Goal: Task Accomplishment & Management: Complete application form

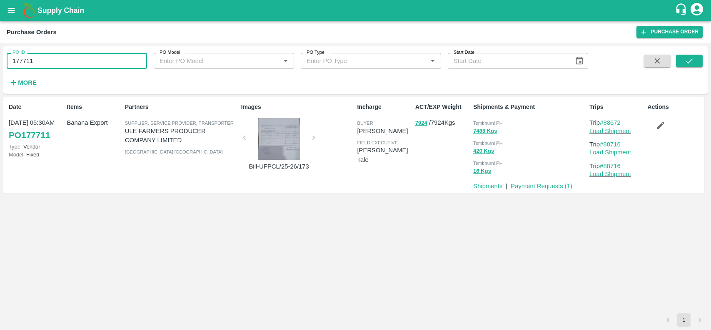
click at [54, 60] on input "177711" at bounding box center [77, 61] width 140 height 16
type input "178843"
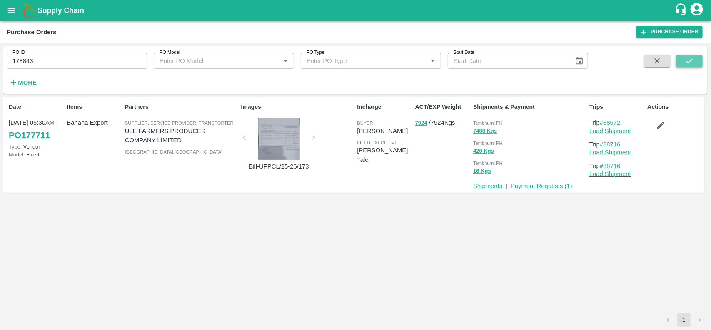
click at [686, 57] on icon "submit" at bounding box center [689, 60] width 9 height 9
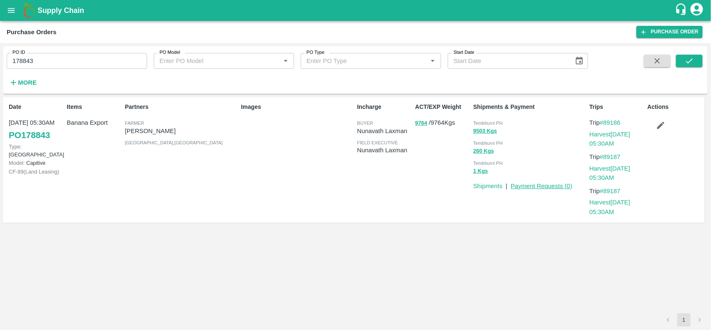
click at [543, 186] on link "Payment Requests ( 0 )" at bounding box center [542, 186] width 62 height 7
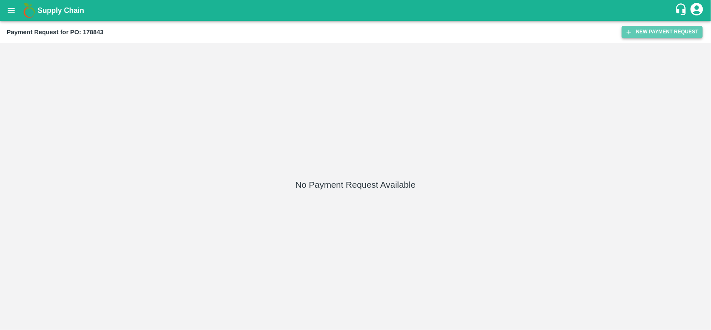
click at [663, 30] on button "New Payment Request" at bounding box center [662, 32] width 81 height 12
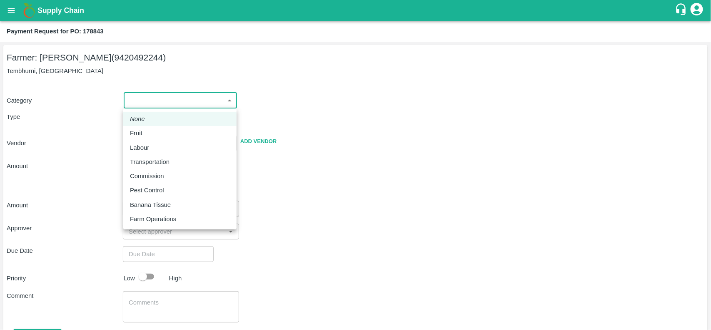
click at [188, 97] on body "Supply Chain Payment Request for PO: 178843 Farmer: Sharada Ramesh Shinde (9420…" at bounding box center [355, 165] width 711 height 330
click at [145, 133] on div "Fruit" at bounding box center [138, 132] width 17 height 9
type input "1"
radio input "true"
type input "Sharada Ramesh Shinde - 9420492244(Farmer)"
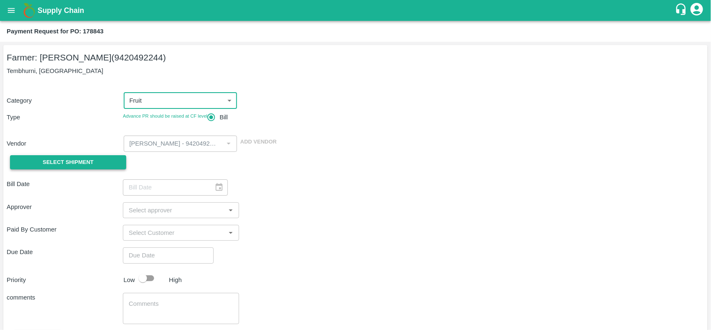
click at [80, 160] on span "Select Shipment" at bounding box center [68, 163] width 51 height 10
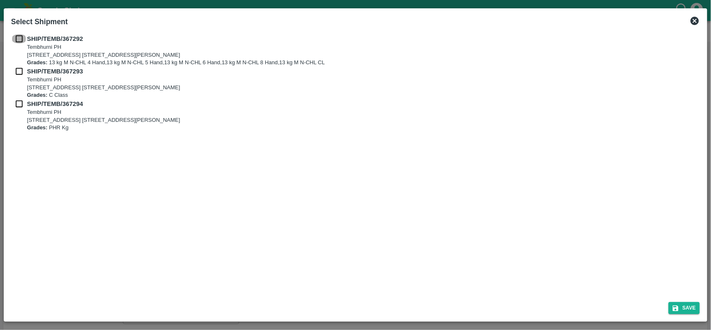
click at [18, 38] on input "checkbox" at bounding box center [19, 38] width 16 height 9
checkbox input "true"
click at [20, 72] on input "checkbox" at bounding box center [19, 71] width 16 height 9
checkbox input "true"
click at [21, 100] on input "checkbox" at bounding box center [19, 103] width 16 height 9
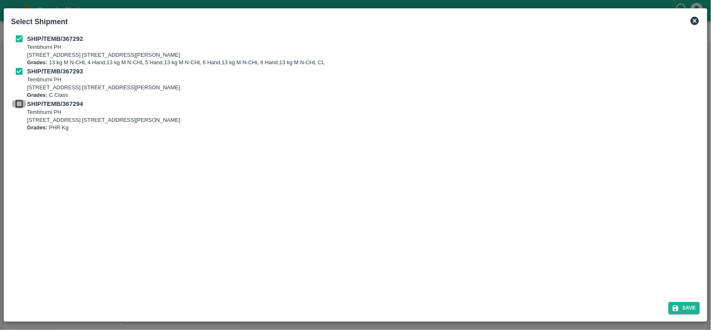
checkbox input "true"
click at [690, 306] on button "Save" at bounding box center [685, 308] width 32 height 12
type input "30/09/2025"
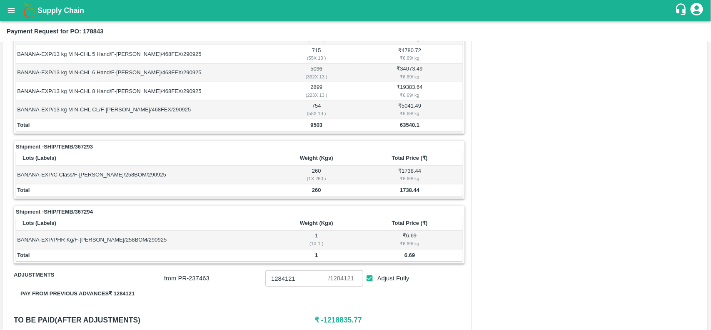
scroll to position [171, 0]
click at [413, 125] on b "63540.1" at bounding box center [410, 125] width 20 height 6
click at [404, 191] on b "1738.44" at bounding box center [410, 190] width 20 height 6
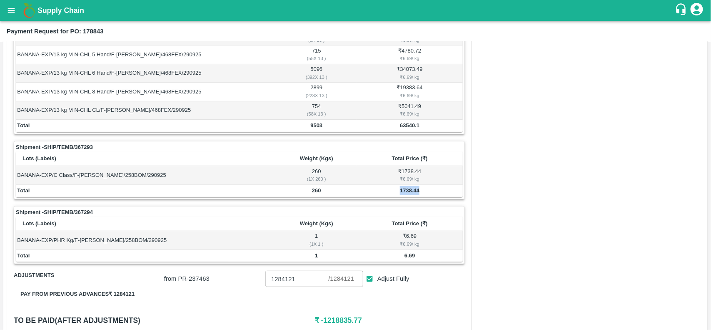
click at [404, 191] on b "1738.44" at bounding box center [410, 190] width 20 height 6
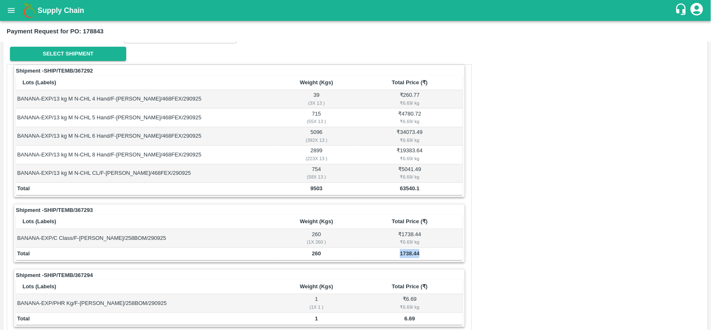
scroll to position [108, 0]
click at [401, 208] on div "Shipment - SHIP/TEMB/367293" at bounding box center [239, 211] width 447 height 8
click at [7, 6] on icon "open drawer" at bounding box center [11, 10] width 9 height 9
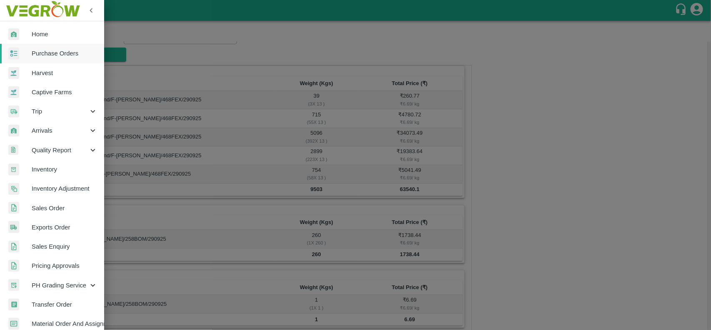
click at [38, 53] on span "Purchase Orders" at bounding box center [65, 53] width 66 height 9
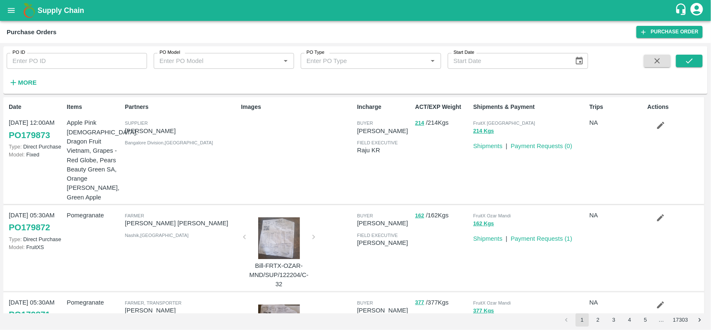
click at [64, 65] on input "PO ID" at bounding box center [77, 61] width 140 height 16
paste input "177779"
click at [64, 65] on input "177779" at bounding box center [77, 61] width 140 height 16
click at [698, 59] on button "submit" at bounding box center [689, 61] width 27 height 13
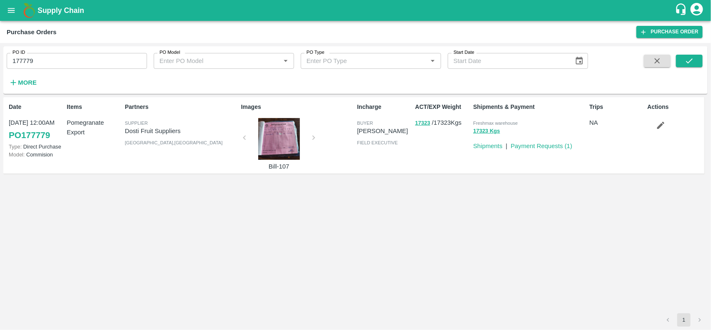
click at [125, 127] on p "Dosti Fruit Suppliers" at bounding box center [181, 130] width 113 height 9
copy p "Dosti Fruit Suppliers"
click at [125, 127] on p "Dosti Fruit Suppliers" at bounding box center [181, 130] width 113 height 9
click at [152, 130] on p "Dosti Fruit Suppliers" at bounding box center [181, 130] width 113 height 9
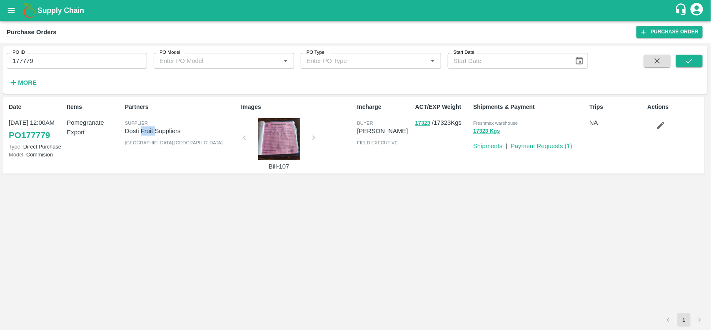
click at [152, 130] on p "Dosti Fruit Suppliers" at bounding box center [181, 130] width 113 height 9
click at [137, 134] on p "Dosti Fruit Suppliers" at bounding box center [181, 130] width 113 height 9
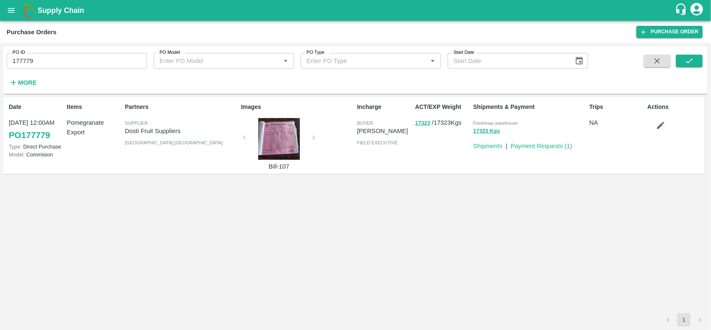
click at [132, 133] on p "Dosti Fruit Suppliers" at bounding box center [181, 130] width 113 height 9
click at [76, 65] on input "177779" at bounding box center [77, 61] width 140 height 16
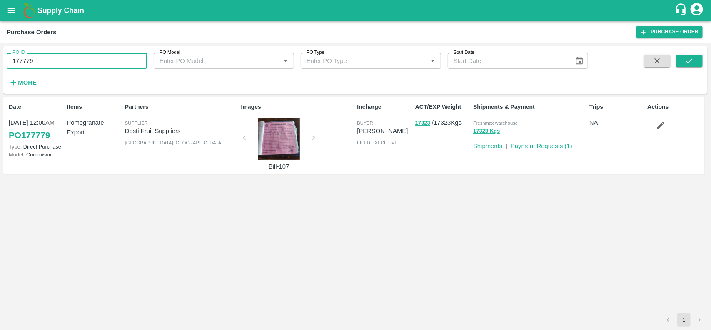
click at [81, 67] on input "177779" at bounding box center [77, 61] width 140 height 16
click at [428, 125] on button "17323" at bounding box center [422, 123] width 15 height 10
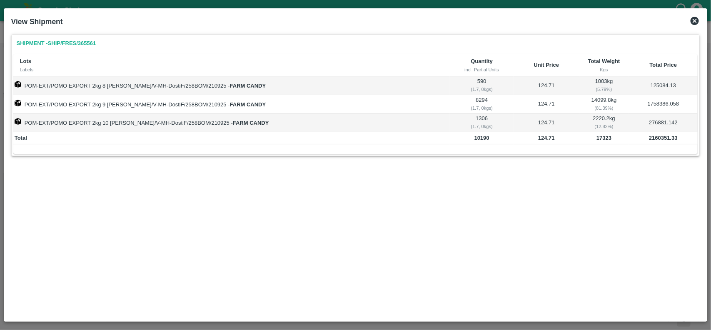
click at [595, 141] on td "17323" at bounding box center [605, 138] width 50 height 13
copy b "17323"
click at [595, 141] on td "17323" at bounding box center [605, 138] width 50 height 13
click at [649, 138] on b "2160351.33" at bounding box center [663, 138] width 29 height 6
copy b "2160351.33"
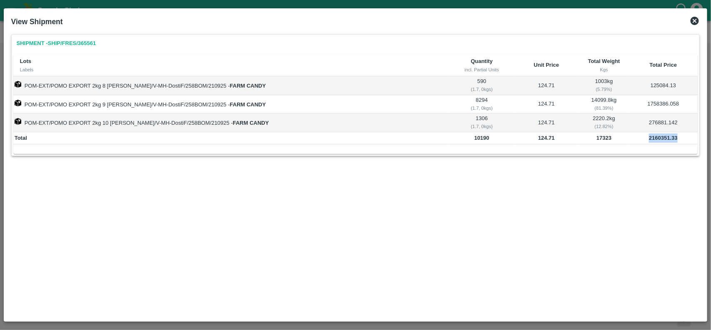
click at [649, 138] on b "2160351.33" at bounding box center [663, 138] width 29 height 6
click at [597, 137] on b "17323" at bounding box center [604, 138] width 15 height 6
copy b "17323"
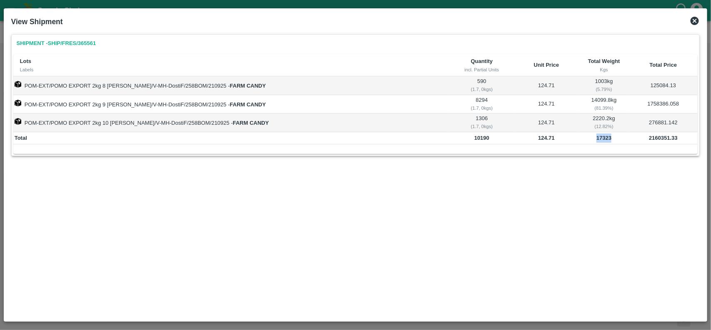
click at [693, 21] on icon at bounding box center [695, 21] width 8 height 8
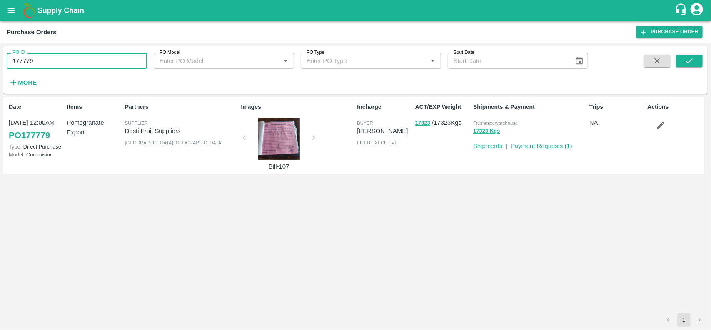
click at [76, 68] on input "177779" at bounding box center [77, 61] width 140 height 16
paste input "text"
click at [76, 68] on input "177871" at bounding box center [77, 61] width 140 height 16
type input "177871"
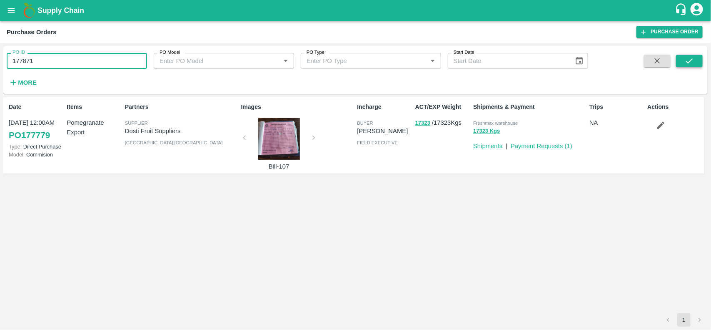
click at [692, 59] on icon "submit" at bounding box center [689, 60] width 7 height 5
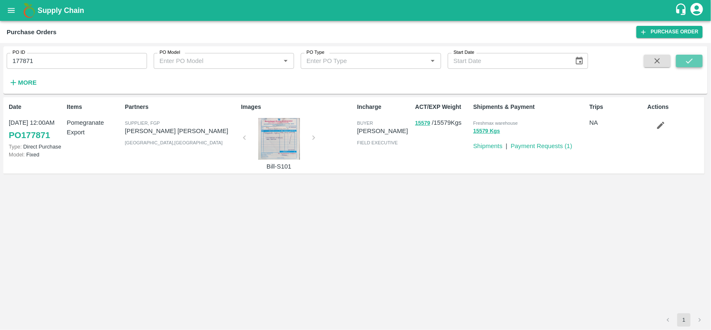
click at [693, 59] on icon "submit" at bounding box center [689, 60] width 7 height 5
click at [174, 132] on p "Mohammad Razaur Rahman" at bounding box center [181, 130] width 113 height 9
copy p "Mohammad Razaur Rahman"
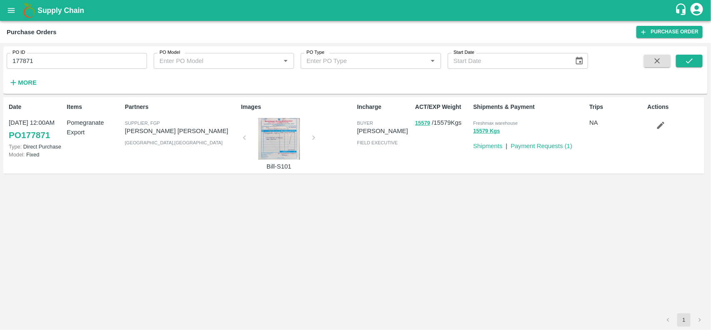
click at [85, 57] on input "177871" at bounding box center [77, 61] width 140 height 16
click at [533, 140] on div "Payment Requests ( 1 )" at bounding box center [540, 144] width 65 height 13
click at [535, 144] on link "Payment Requests ( 1 )" at bounding box center [542, 146] width 62 height 7
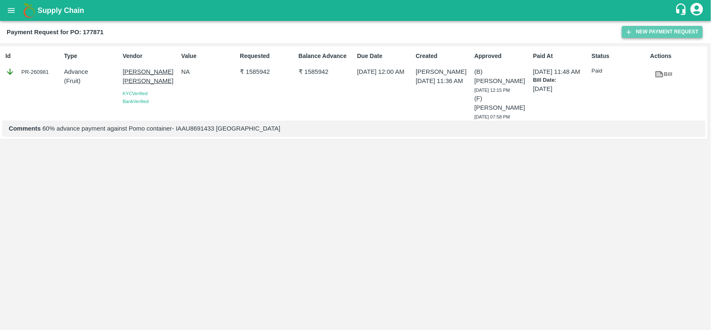
click at [671, 31] on button "New Payment Request" at bounding box center [662, 32] width 81 height 12
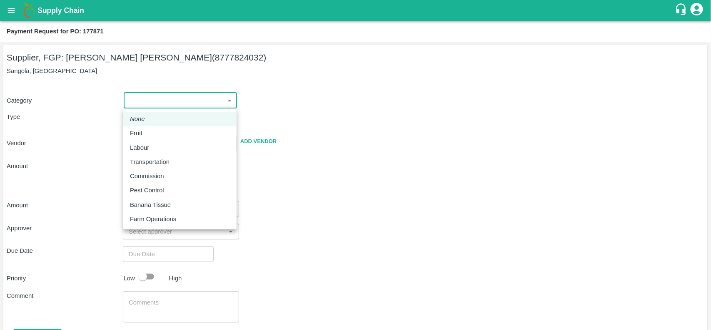
click at [166, 103] on body "Supply Chain Payment Request for PO: 177871 Supplier, FGP: Mohammad Razaur Rahm…" at bounding box center [355, 165] width 711 height 330
click at [142, 133] on p "Fruit" at bounding box center [136, 132] width 13 height 9
type input "1"
type input "Mohammad Razaur Rahman - 8777824032(Supplier, FGP)"
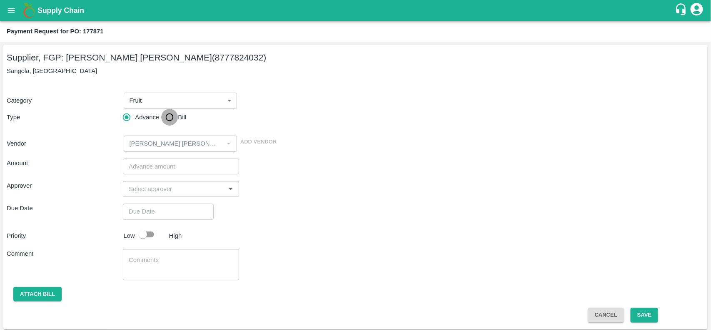
click at [167, 118] on input "Bill" at bounding box center [169, 117] width 17 height 17
radio input "true"
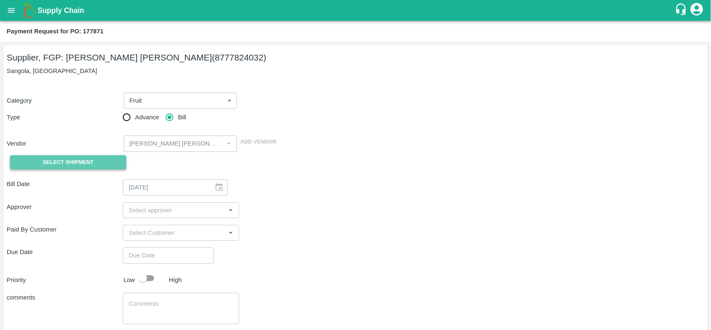
click at [73, 158] on span "Select Shipment" at bounding box center [68, 163] width 51 height 10
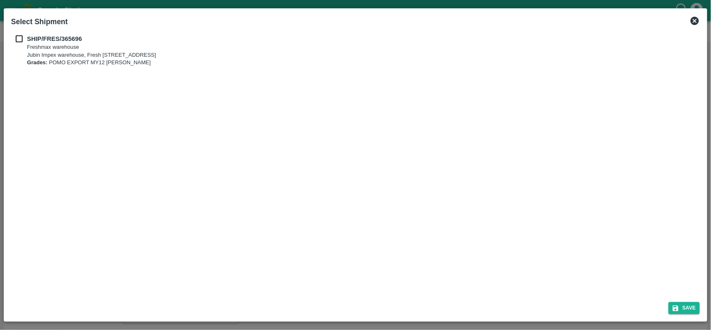
click at [22, 48] on div "SHIP/FRES/365696 Freshmax warehouse Jubin Impex warehouse, Fresh max 103, Secto…" at bounding box center [355, 50] width 689 height 33
drag, startPoint x: 21, startPoint y: 32, endPoint x: 21, endPoint y: 38, distance: 5.8
click at [21, 38] on div "SHIP/FRES/365696 Freshmax warehouse Jubin Impex warehouse, Fresh max 103, Secto…" at bounding box center [356, 163] width 696 height 264
click at [21, 38] on input "checkbox" at bounding box center [19, 38] width 16 height 9
checkbox input "true"
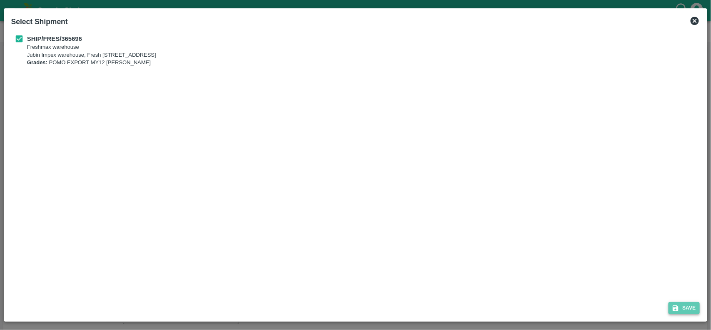
click at [676, 304] on icon "submit" at bounding box center [676, 308] width 8 height 8
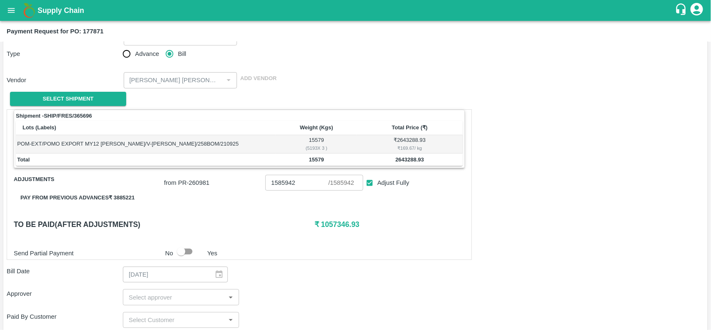
scroll to position [65, 0]
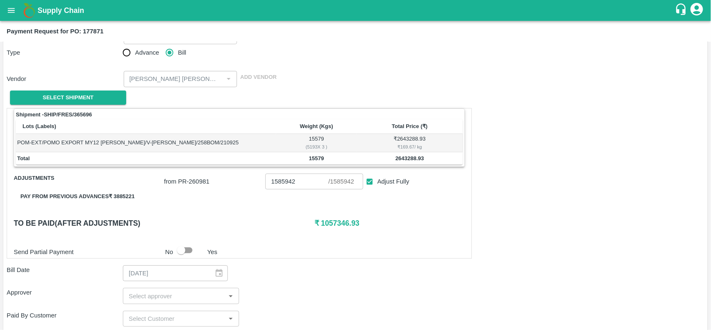
click at [314, 160] on b "15579" at bounding box center [316, 158] width 15 height 6
copy b "15579"
click at [314, 160] on b "15579" at bounding box center [316, 158] width 15 height 6
click at [405, 146] on div "₹ 169.67 / kg" at bounding box center [409, 147] width 103 height 8
copy div "169.67"
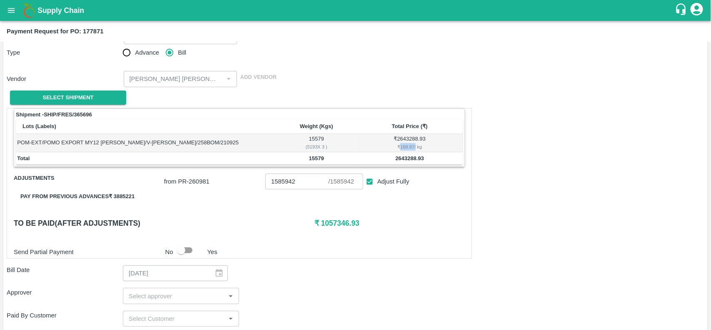
click at [405, 146] on div "₹ 169.67 / kg" at bounding box center [409, 147] width 103 height 8
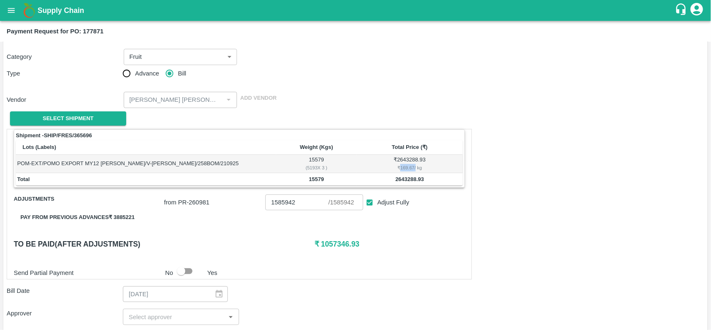
scroll to position [44, 0]
drag, startPoint x: 12, startPoint y: 26, endPoint x: 6, endPoint y: 17, distance: 10.6
click at [6, 17] on div "Supply Chain Payment Request for PO: 177871 Supplier, FGP: Mohammad Razaur Rahm…" at bounding box center [355, 165] width 711 height 330
click at [6, 17] on button "open drawer" at bounding box center [11, 10] width 19 height 19
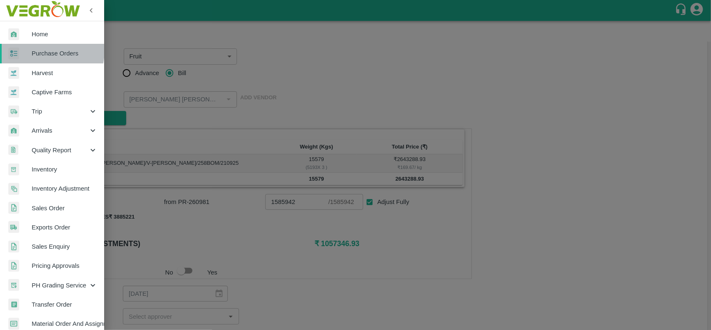
click at [45, 51] on span "Purchase Orders" at bounding box center [65, 53] width 66 height 9
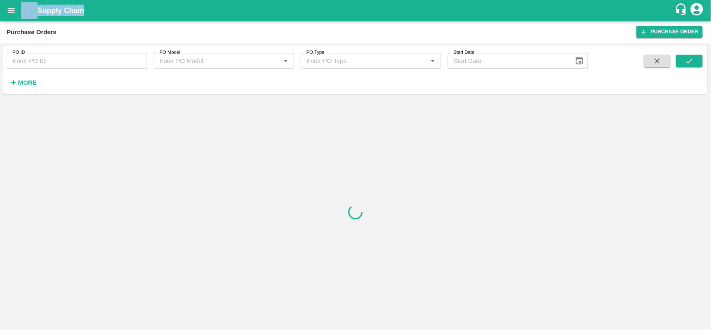
click at [88, 68] on input "PO ID" at bounding box center [77, 61] width 140 height 16
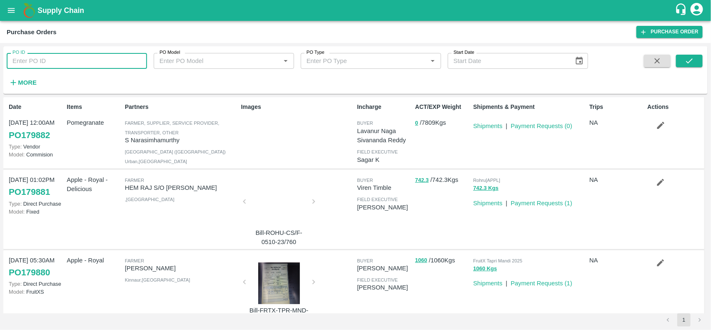
click at [88, 68] on input "PO ID" at bounding box center [77, 61] width 140 height 16
paste input "177632"
click at [88, 68] on input "177632" at bounding box center [77, 61] width 140 height 16
type input "177632"
click at [698, 58] on button "submit" at bounding box center [689, 61] width 27 height 13
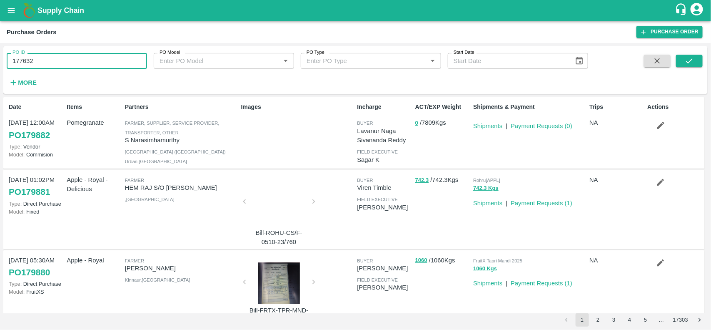
click at [61, 68] on input "177632" at bounding box center [77, 61] width 140 height 16
paste input "text"
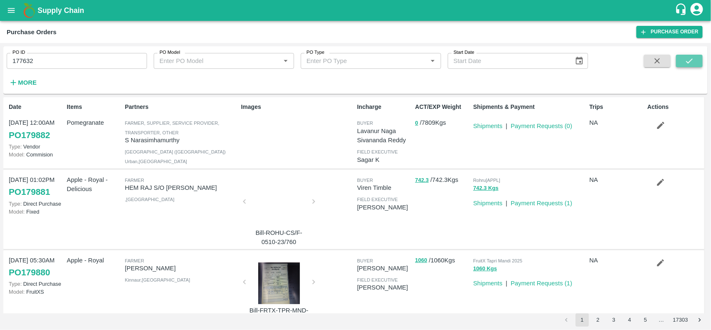
click at [688, 57] on icon "submit" at bounding box center [689, 60] width 9 height 9
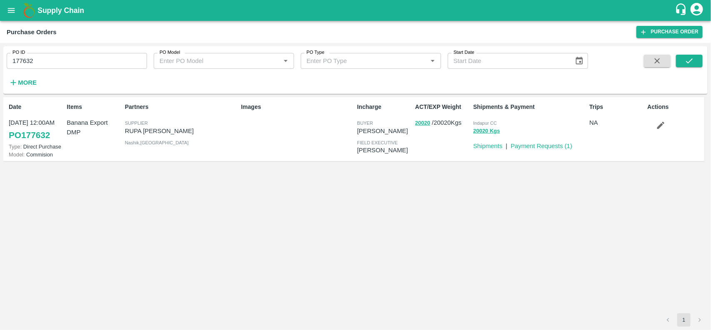
click at [157, 132] on p "RUPA GAURANG SANKHESARA" at bounding box center [181, 130] width 113 height 9
copy p "RUPA GAURANG SANKHESARA"
click at [157, 132] on p "RUPA GAURANG SANKHESARA" at bounding box center [181, 130] width 113 height 9
click at [426, 123] on button "20020" at bounding box center [422, 123] width 15 height 10
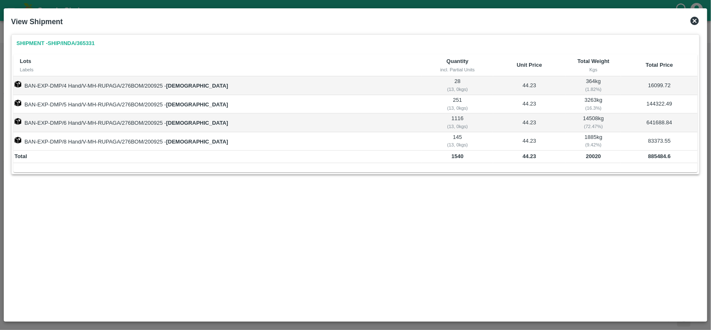
click at [586, 155] on b "20020" at bounding box center [593, 156] width 15 height 6
copy b "20020"
click at [586, 155] on b "20020" at bounding box center [593, 156] width 15 height 6
click at [651, 157] on b "885484.6" at bounding box center [659, 156] width 23 height 6
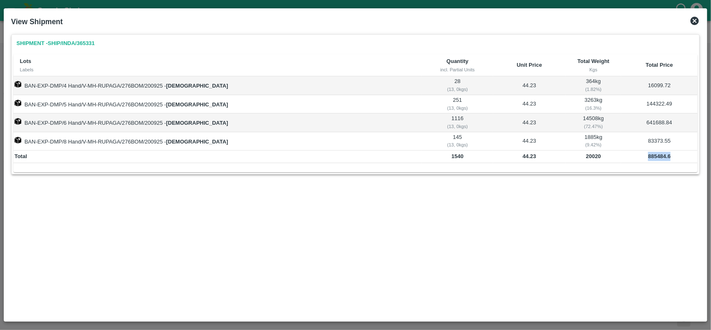
copy b "885484.6"
click at [586, 157] on b "20020" at bounding box center [593, 156] width 15 height 6
copy b "20020"
click at [654, 153] on b "885484.6" at bounding box center [659, 156] width 23 height 6
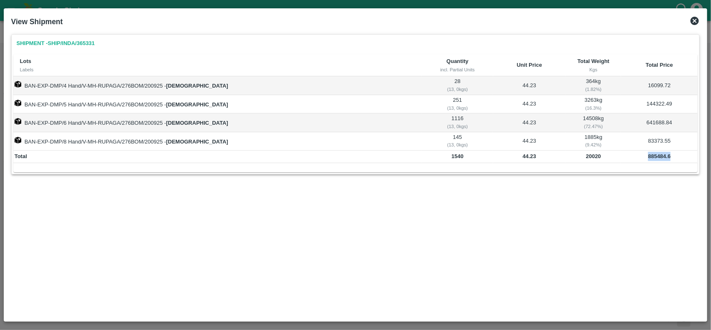
click at [654, 153] on b "885484.6" at bounding box center [659, 156] width 23 height 6
copy b "885484.6"
click at [654, 153] on b "885484.6" at bounding box center [659, 156] width 23 height 6
click at [586, 155] on b "20020" at bounding box center [593, 156] width 15 height 6
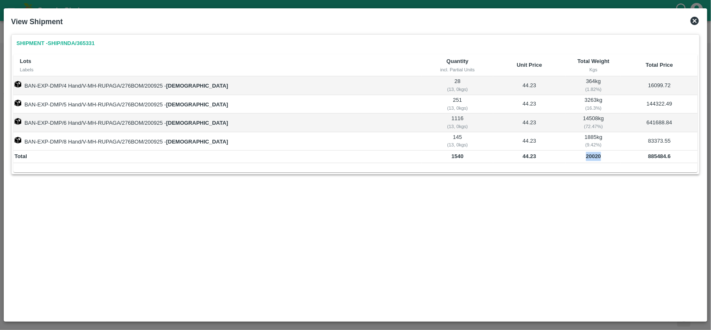
copy b "20020"
click at [586, 155] on b "20020" at bounding box center [593, 156] width 15 height 6
click at [697, 17] on icon at bounding box center [695, 21] width 8 height 8
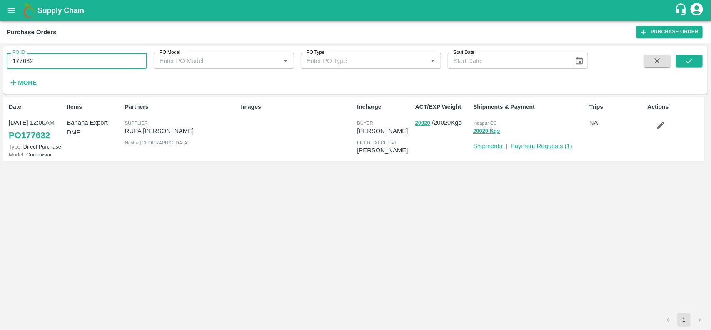
click at [77, 59] on input "177632" at bounding box center [77, 61] width 140 height 16
paste input "text"
click at [77, 59] on input "177424" at bounding box center [77, 61] width 140 height 16
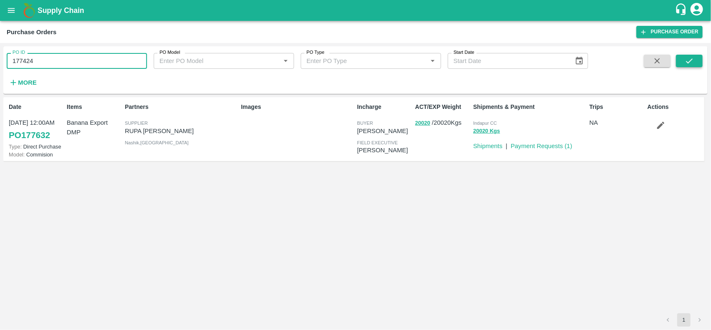
click at [694, 61] on icon "submit" at bounding box center [689, 60] width 9 height 9
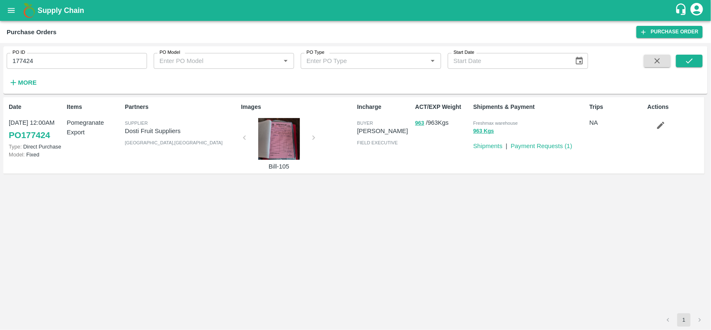
click at [147, 134] on p "Dosti Fruit Suppliers" at bounding box center [181, 130] width 113 height 9
copy p "Dosti Fruit Suppliers"
click at [147, 134] on p "Dosti Fruit Suppliers" at bounding box center [181, 130] width 113 height 9
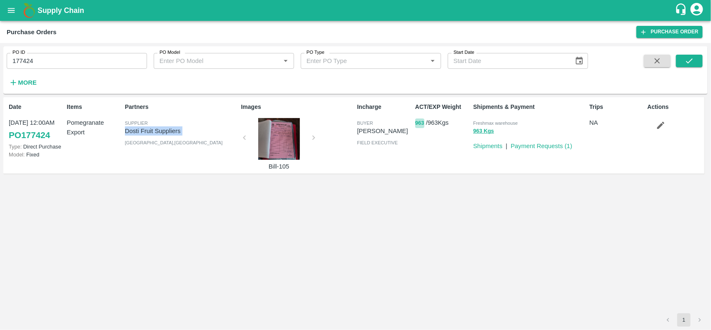
click at [420, 120] on button "963" at bounding box center [419, 123] width 9 height 10
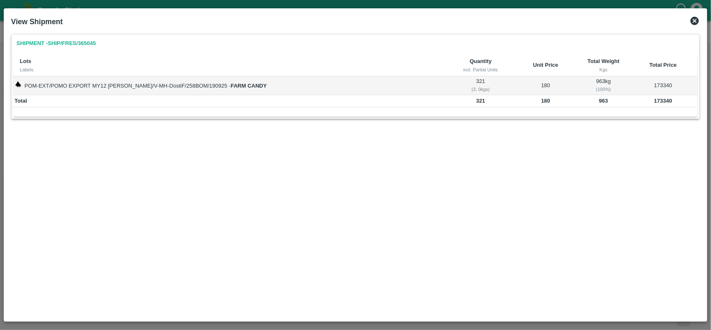
click at [693, 22] on icon at bounding box center [695, 21] width 8 height 8
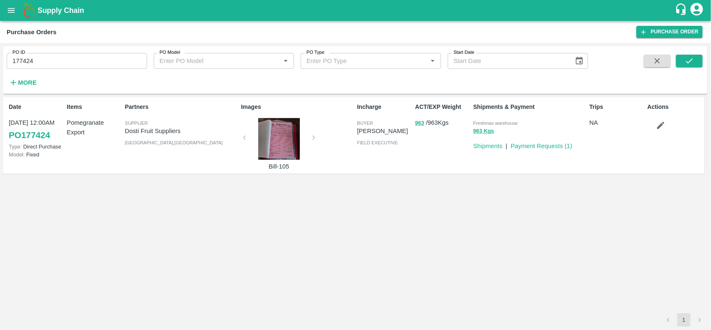
click at [76, 63] on input "177424" at bounding box center [77, 61] width 140 height 16
click at [421, 122] on button "963" at bounding box center [419, 123] width 9 height 10
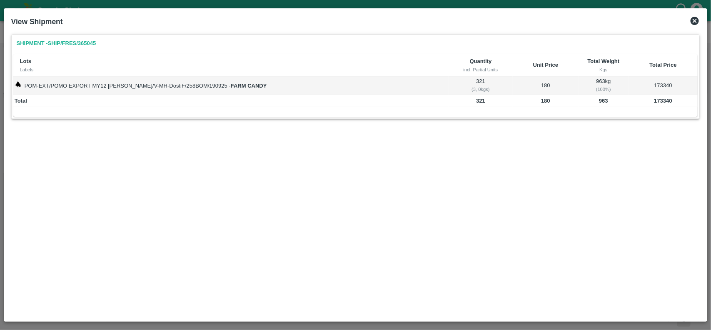
click at [601, 104] on td "963" at bounding box center [604, 101] width 50 height 13
click at [599, 103] on b "963" at bounding box center [603, 101] width 9 height 6
copy b "963"
click at [599, 103] on b "963" at bounding box center [603, 101] width 9 height 6
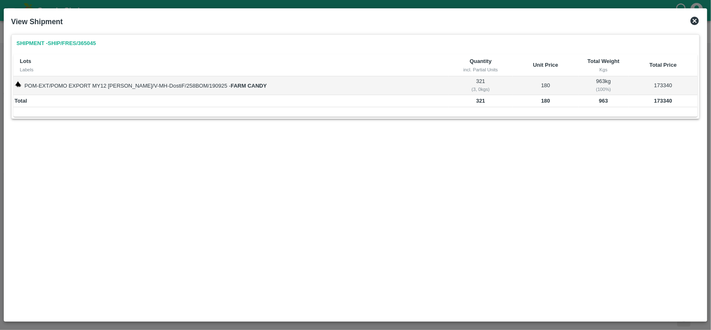
click at [660, 101] on b "173340" at bounding box center [663, 101] width 18 height 6
click at [696, 23] on icon at bounding box center [695, 21] width 8 height 8
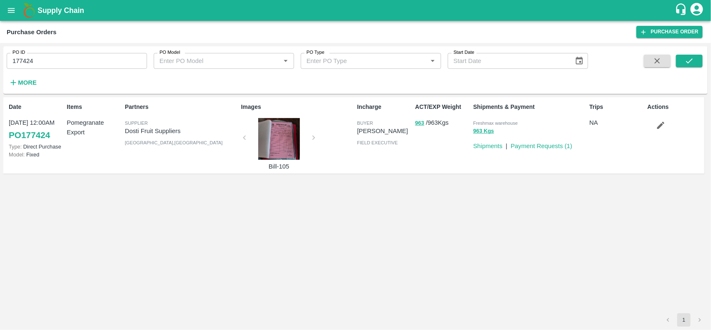
click at [69, 60] on input "177424" at bounding box center [77, 61] width 140 height 16
paste input "text"
click at [69, 60] on input "177487" at bounding box center [77, 61] width 140 height 16
click at [692, 58] on icon "submit" at bounding box center [689, 60] width 9 height 9
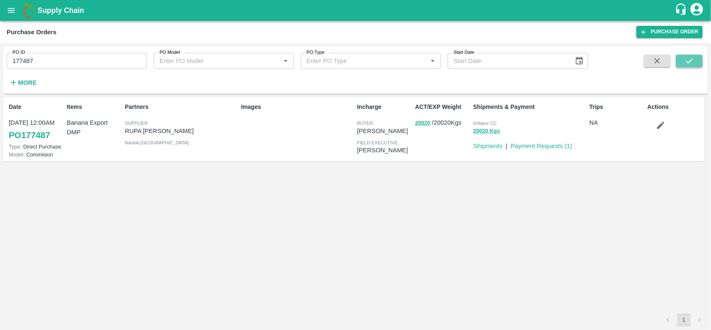
click at [692, 61] on icon "submit" at bounding box center [689, 60] width 9 height 9
click at [172, 128] on p "RUPA GAURANG SANKHESARA" at bounding box center [181, 130] width 113 height 9
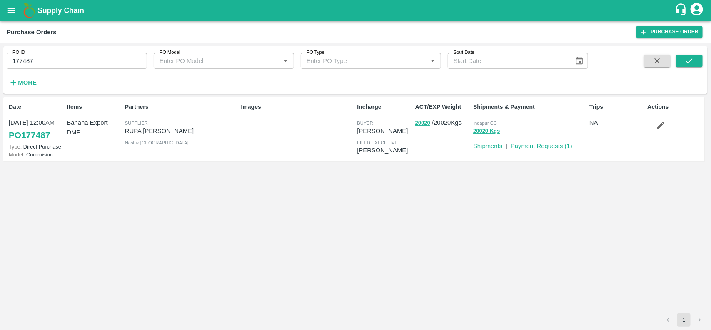
click at [312, 138] on div "Images" at bounding box center [296, 128] width 116 height 59
click at [77, 62] on input "177487" at bounding box center [77, 61] width 140 height 16
click at [422, 125] on button "20020" at bounding box center [422, 123] width 15 height 10
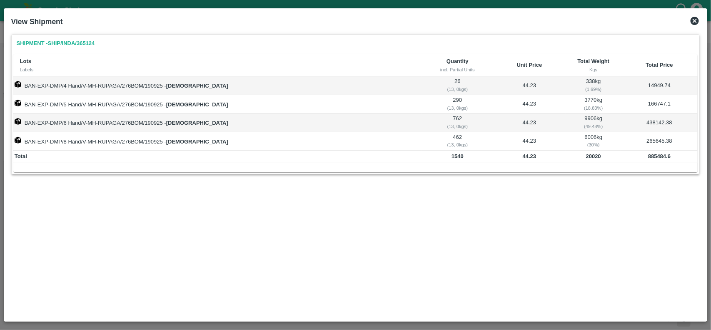
click at [586, 157] on b "20020" at bounding box center [593, 156] width 15 height 6
click at [523, 154] on b "44.23" at bounding box center [530, 156] width 14 height 6
click at [694, 22] on icon at bounding box center [695, 21] width 10 height 10
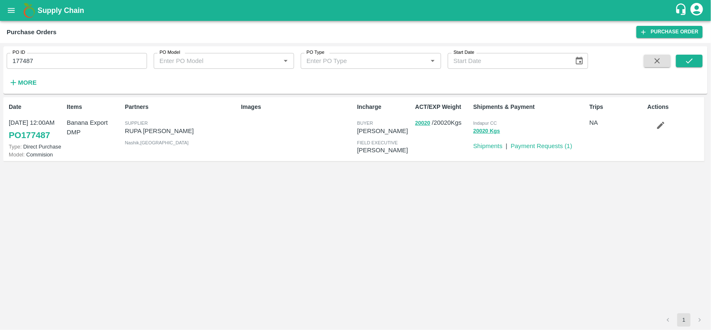
click at [65, 54] on input "177487" at bounding box center [77, 61] width 140 height 16
paste input "text"
click at [65, 54] on input "177425" at bounding box center [77, 61] width 140 height 16
click at [699, 65] on button "submit" at bounding box center [689, 61] width 27 height 13
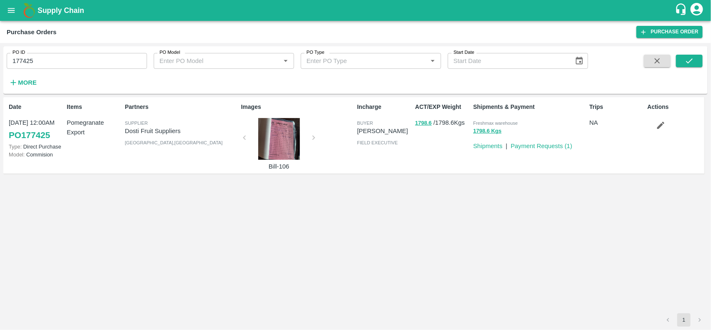
click at [148, 131] on p "Dosti Fruit Suppliers" at bounding box center [181, 130] width 113 height 9
click at [420, 121] on button "1798.6" at bounding box center [423, 123] width 17 height 10
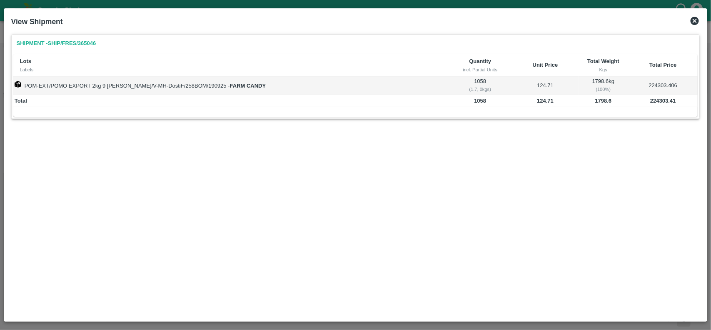
click at [695, 16] on icon at bounding box center [695, 21] width 10 height 10
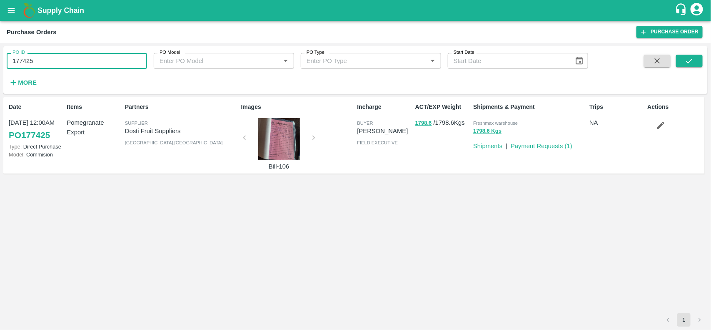
click at [69, 66] on input "177425" at bounding box center [77, 61] width 140 height 16
click at [418, 122] on button "1798.6" at bounding box center [423, 123] width 17 height 10
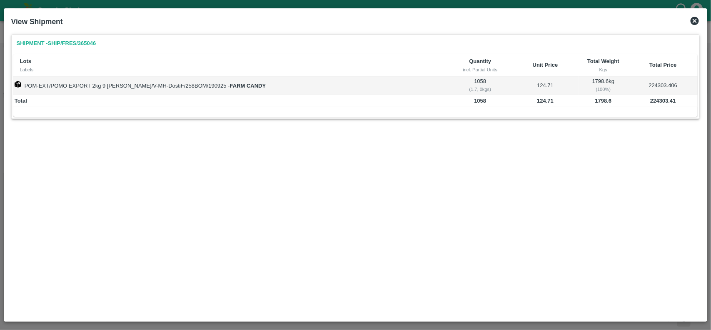
click at [596, 102] on b "1798.6" at bounding box center [604, 101] width 17 height 6
click at [659, 103] on b "224303.41" at bounding box center [663, 101] width 25 height 6
click at [537, 103] on b "124.71" at bounding box center [545, 101] width 17 height 6
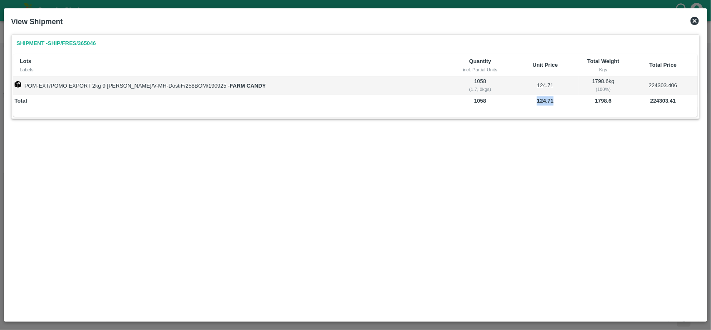
click at [537, 103] on b "124.71" at bounding box center [545, 101] width 17 height 6
click at [695, 21] on icon at bounding box center [695, 21] width 10 height 10
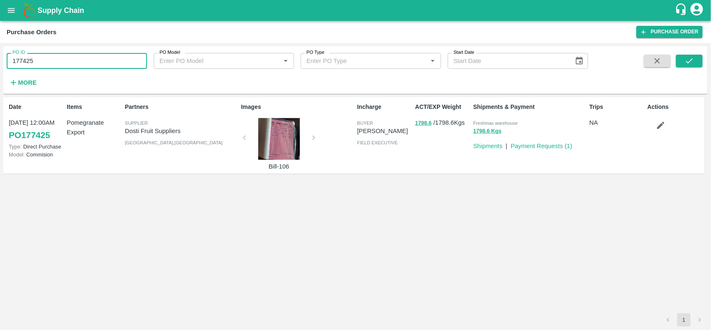
click at [100, 62] on input "177425" at bounding box center [77, 61] width 140 height 16
paste input "text"
click at [100, 62] on input "177486" at bounding box center [77, 61] width 140 height 16
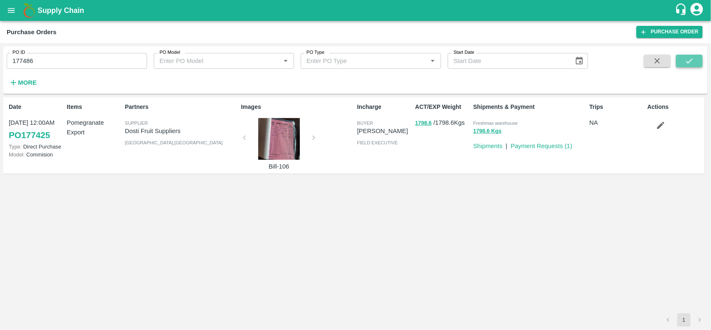
click at [694, 60] on icon "submit" at bounding box center [689, 60] width 9 height 9
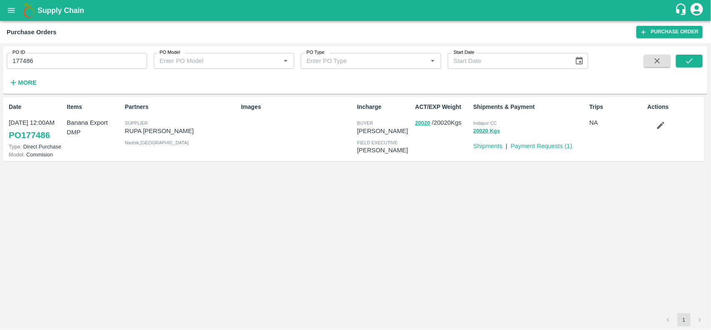
click at [75, 65] on input "177486" at bounding box center [77, 61] width 140 height 16
click at [426, 125] on button "20020" at bounding box center [422, 123] width 15 height 10
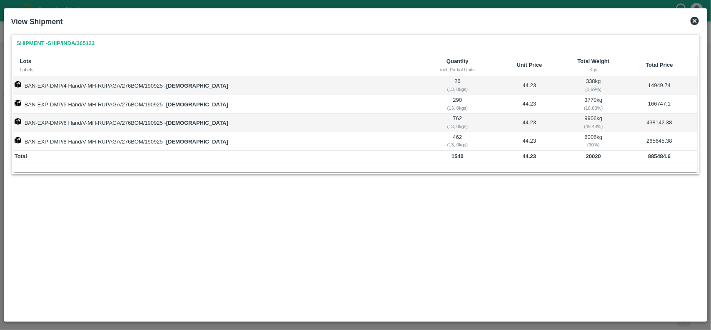
click at [586, 157] on b "20020" at bounding box center [593, 156] width 15 height 6
click at [503, 161] on td "44.23" at bounding box center [529, 156] width 73 height 13
click at [695, 24] on icon at bounding box center [695, 21] width 8 height 8
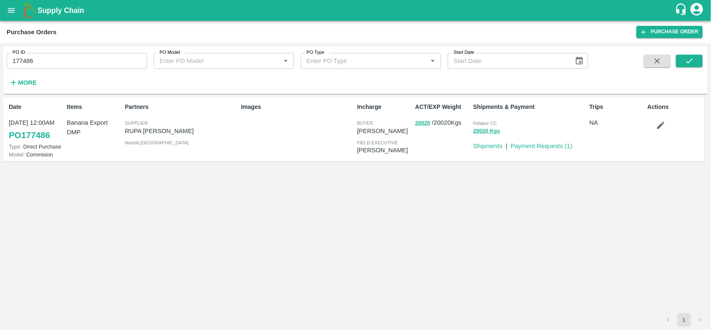
click at [105, 61] on input "177486" at bounding box center [77, 61] width 140 height 16
paste input "text"
click at [105, 61] on input "177484" at bounding box center [77, 61] width 140 height 16
type input "177484"
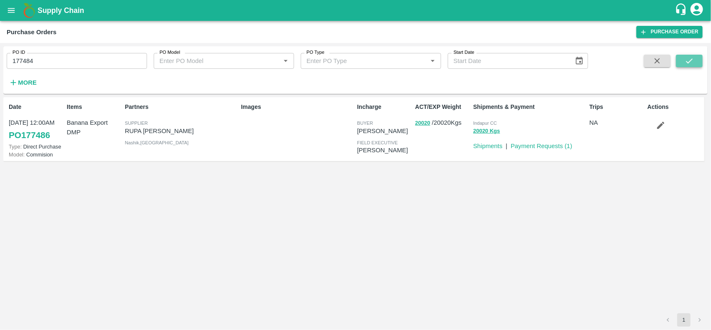
click at [687, 61] on icon "submit" at bounding box center [689, 60] width 7 height 5
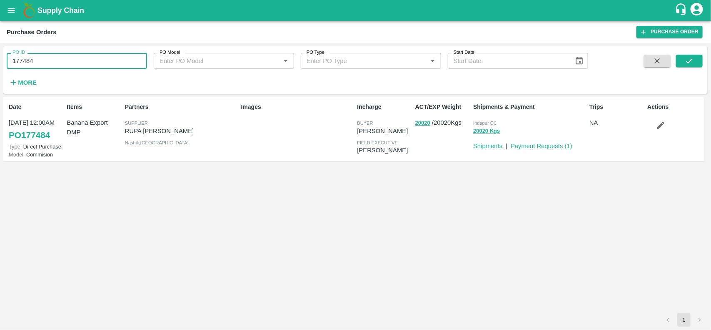
click at [81, 67] on input "177484" at bounding box center [77, 61] width 140 height 16
click at [65, 63] on input "177484" at bounding box center [77, 61] width 140 height 16
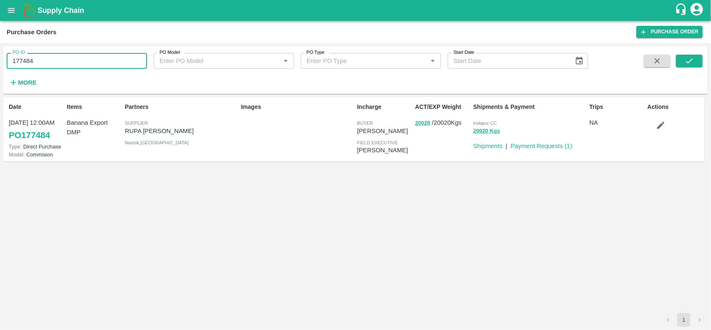
click at [65, 63] on input "177484" at bounding box center [77, 61] width 140 height 16
click at [425, 120] on button "20020" at bounding box center [422, 123] width 15 height 10
